Goal: Information Seeking & Learning: Find specific page/section

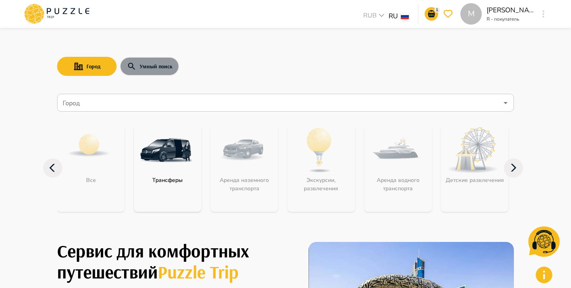
click at [155, 62] on button "Умный поиск" at bounding box center [150, 66] width 60 height 19
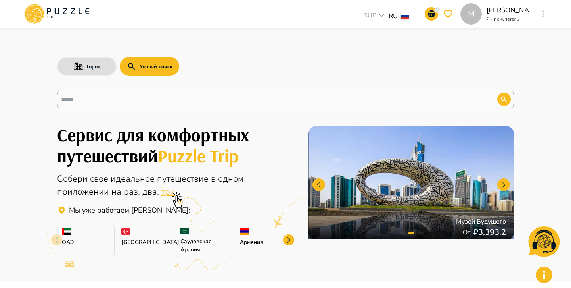
click at [158, 96] on input "text" at bounding box center [271, 99] width 421 height 9
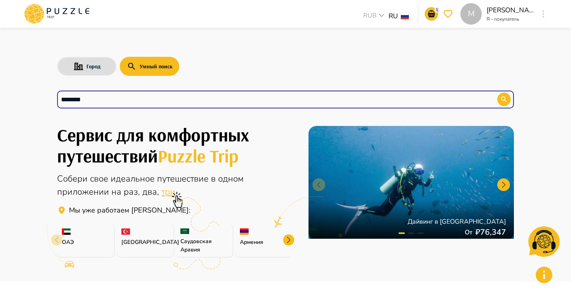
type input "*********"
